Goal: Book appointment/travel/reservation

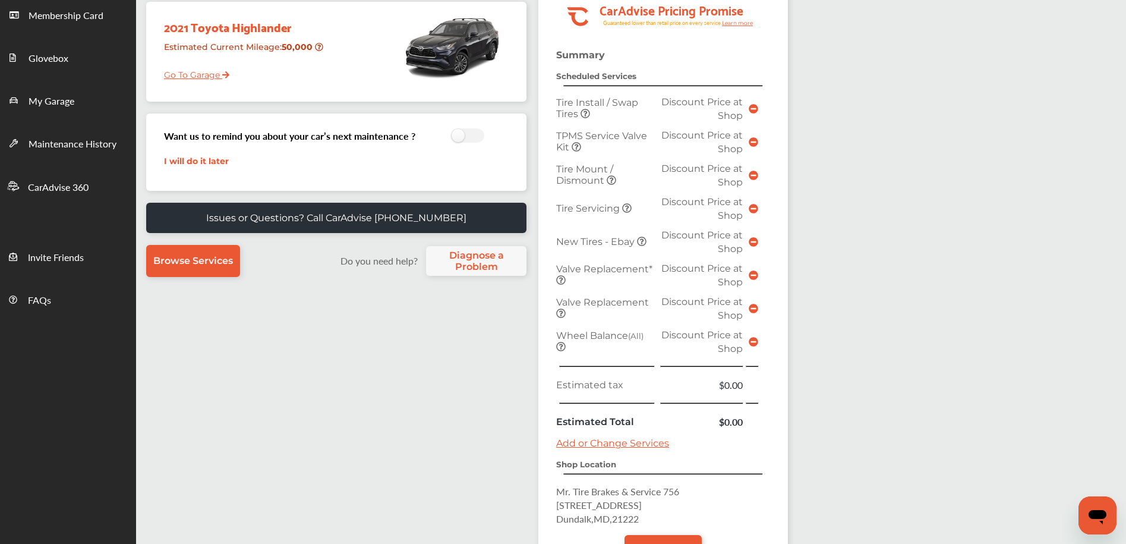
scroll to position [295, 0]
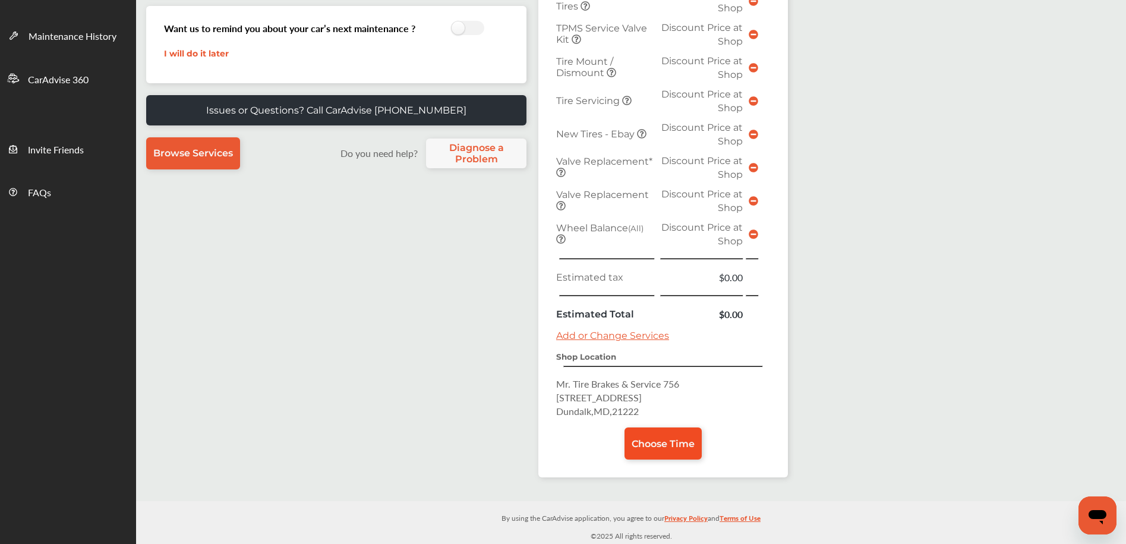
click at [671, 442] on span "Choose Time" at bounding box center [662, 443] width 63 height 11
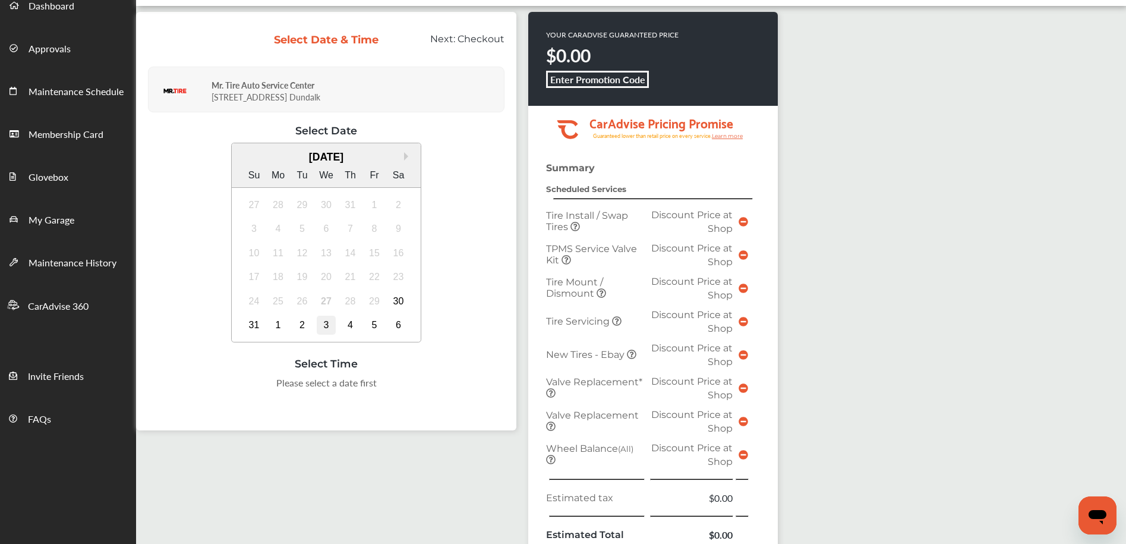
scroll to position [80, 0]
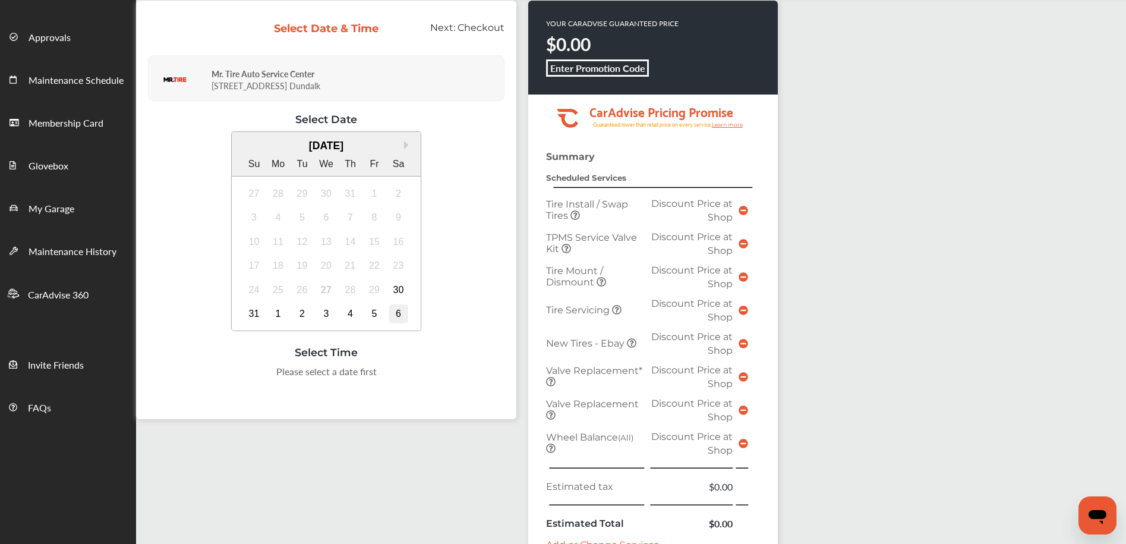
click at [396, 314] on div "6" at bounding box center [398, 313] width 19 height 19
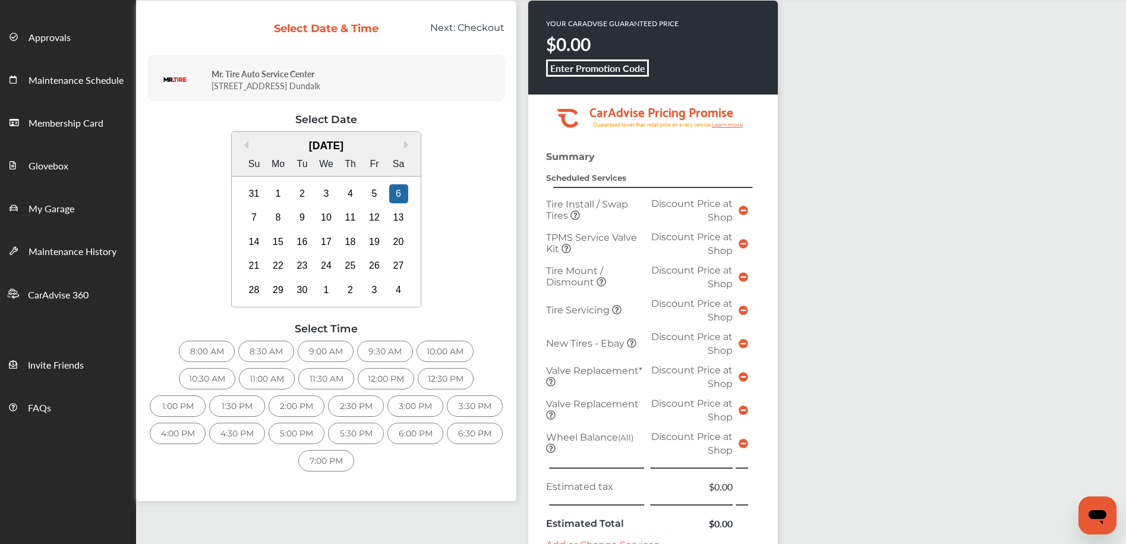
click at [337, 351] on div "9:00 AM" at bounding box center [326, 350] width 56 height 21
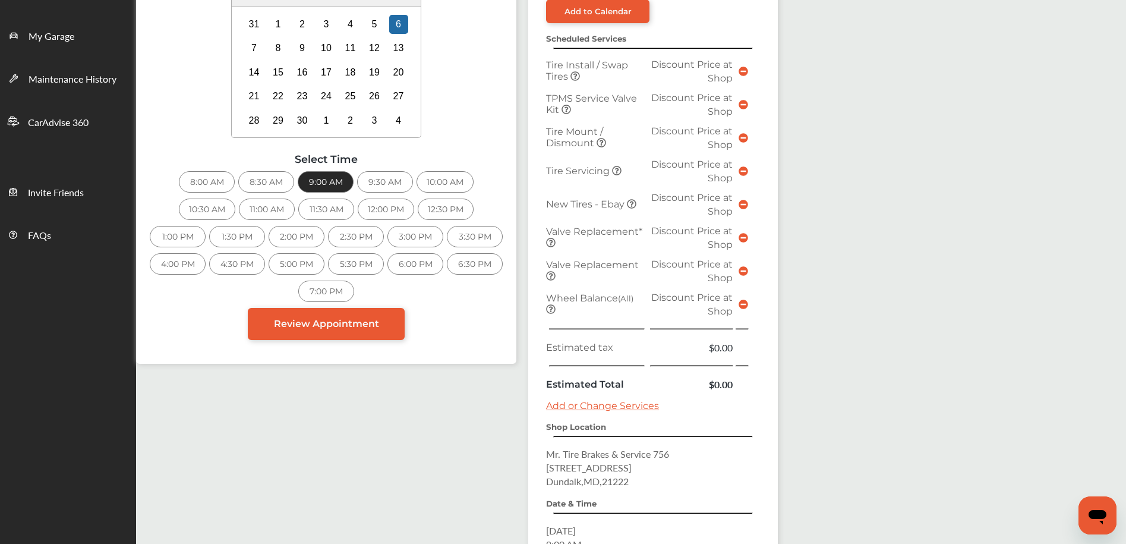
scroll to position [400, 0]
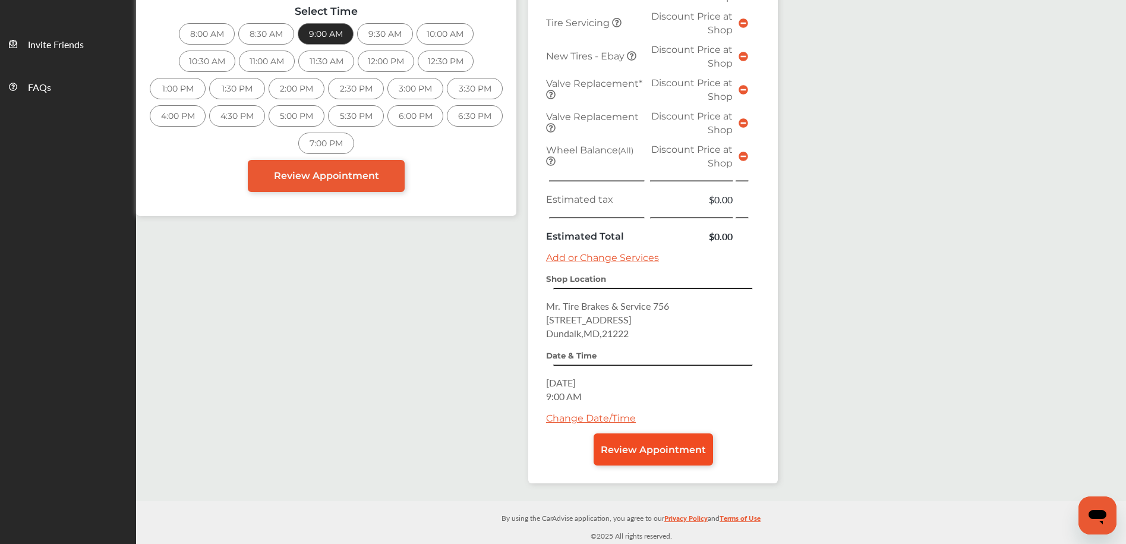
click at [637, 453] on span "Review Appointment" at bounding box center [653, 449] width 105 height 11
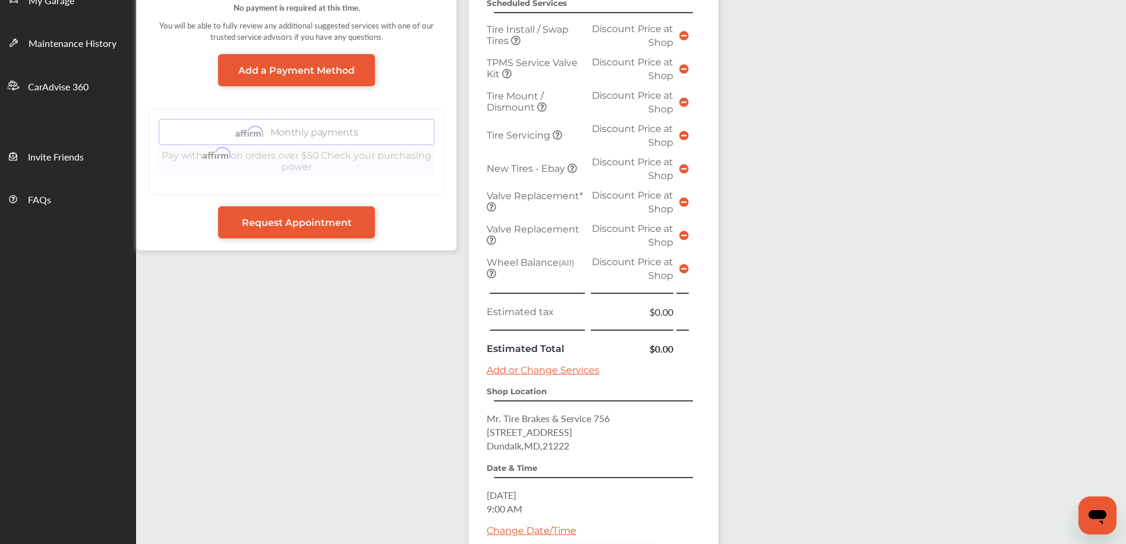
scroll to position [400, 0]
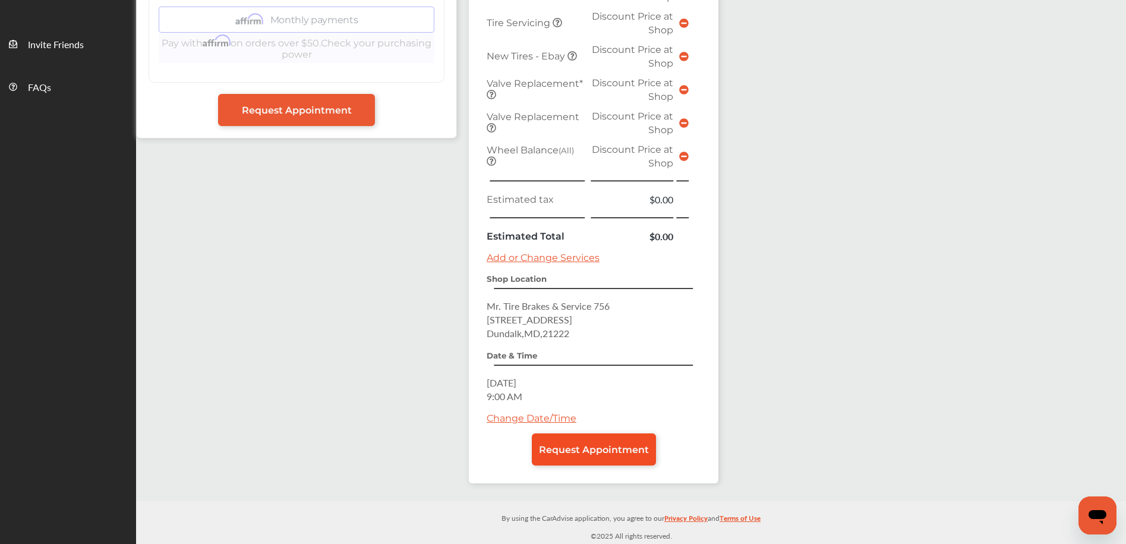
click at [618, 451] on span "Request Appointment" at bounding box center [594, 449] width 110 height 11
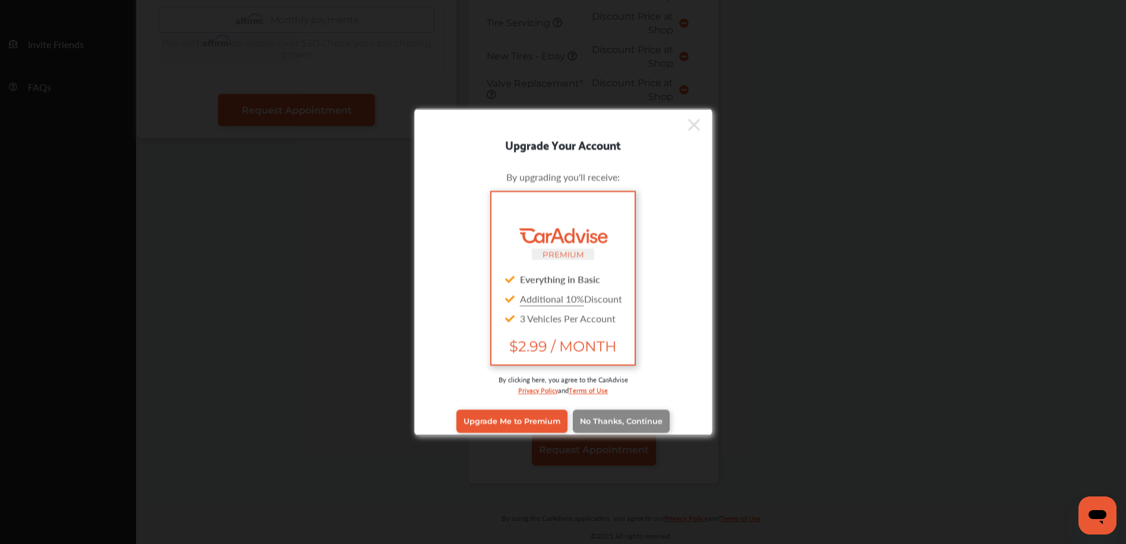
click at [612, 411] on link "No Thanks, Continue" at bounding box center [621, 420] width 97 height 23
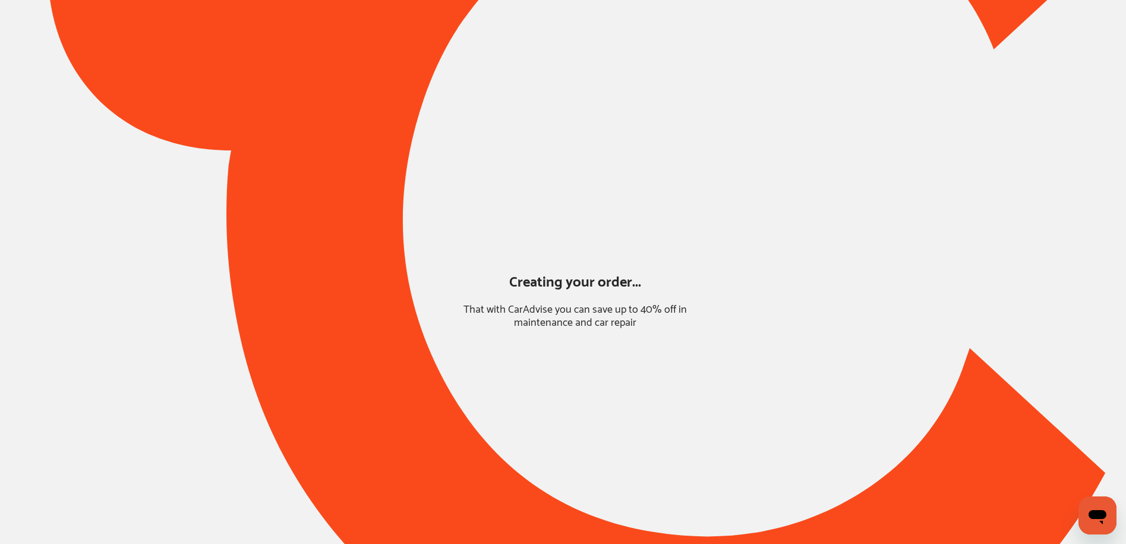
scroll to position [0, 0]
